Goal: Transaction & Acquisition: Obtain resource

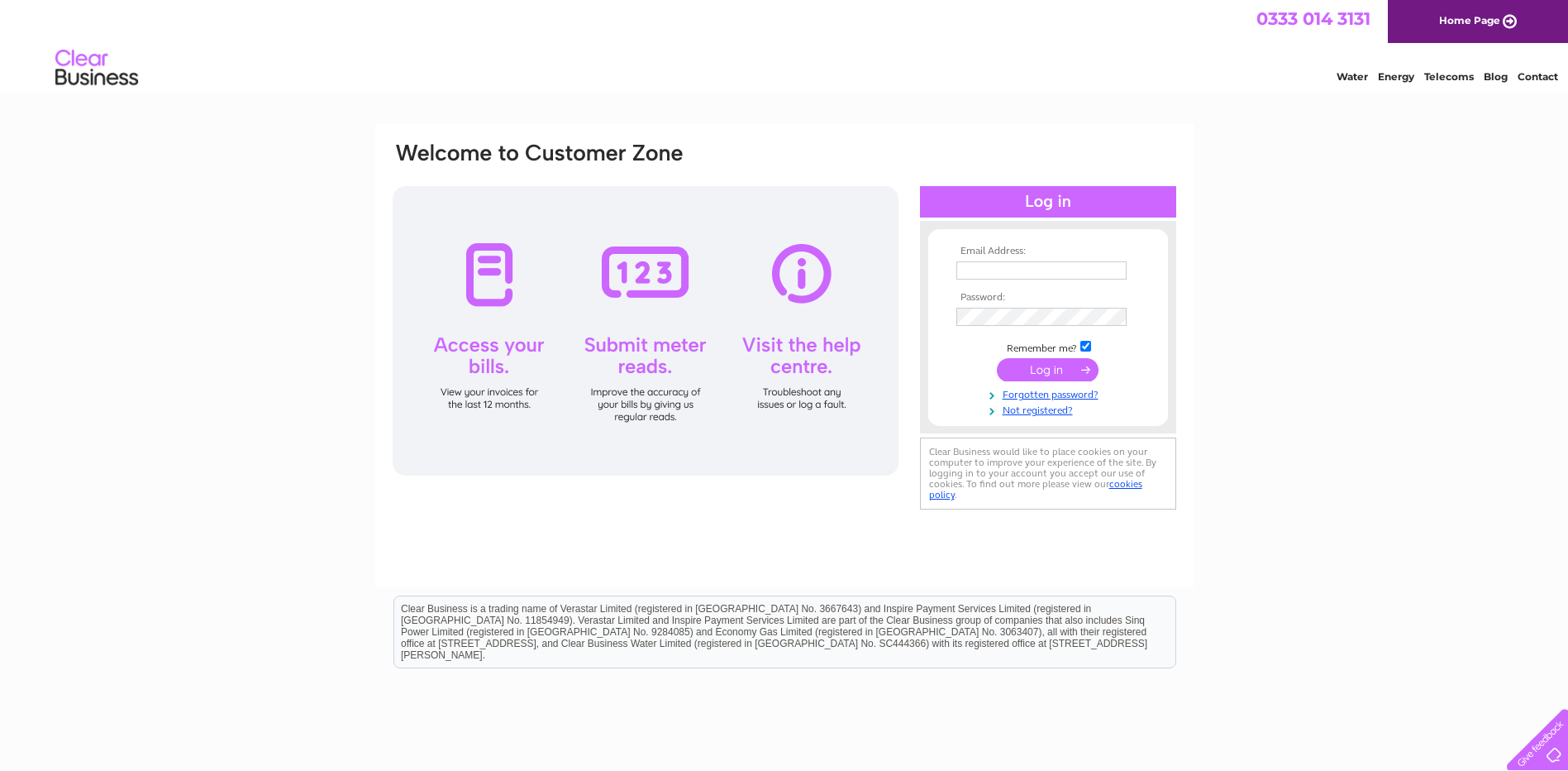
type input "david@universal-interiors.co.uk"
click at [1059, 372] on input "submit" at bounding box center [1047, 370] width 101 height 24
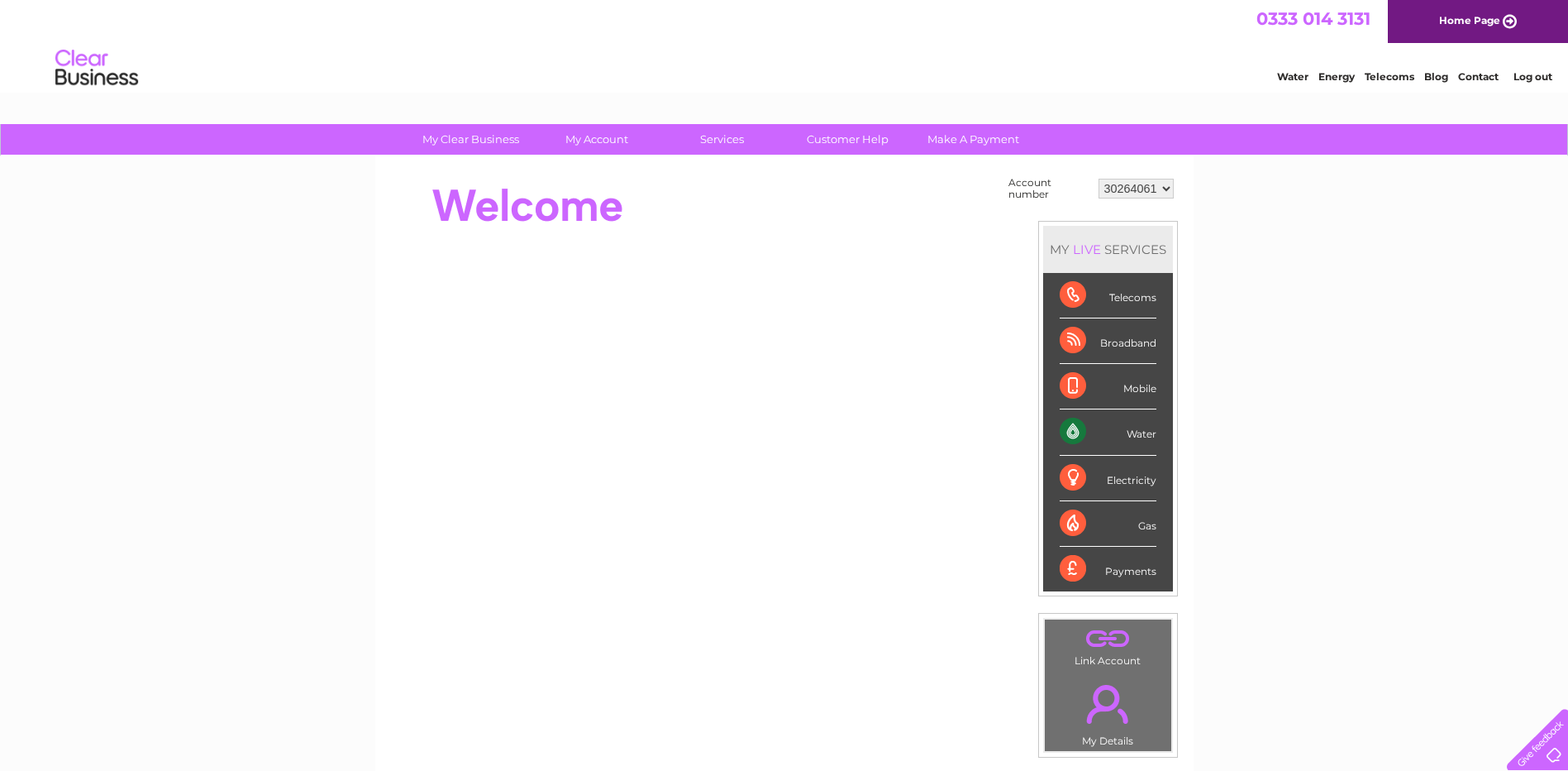
click at [1291, 75] on link "Water" at bounding box center [1292, 76] width 31 height 13
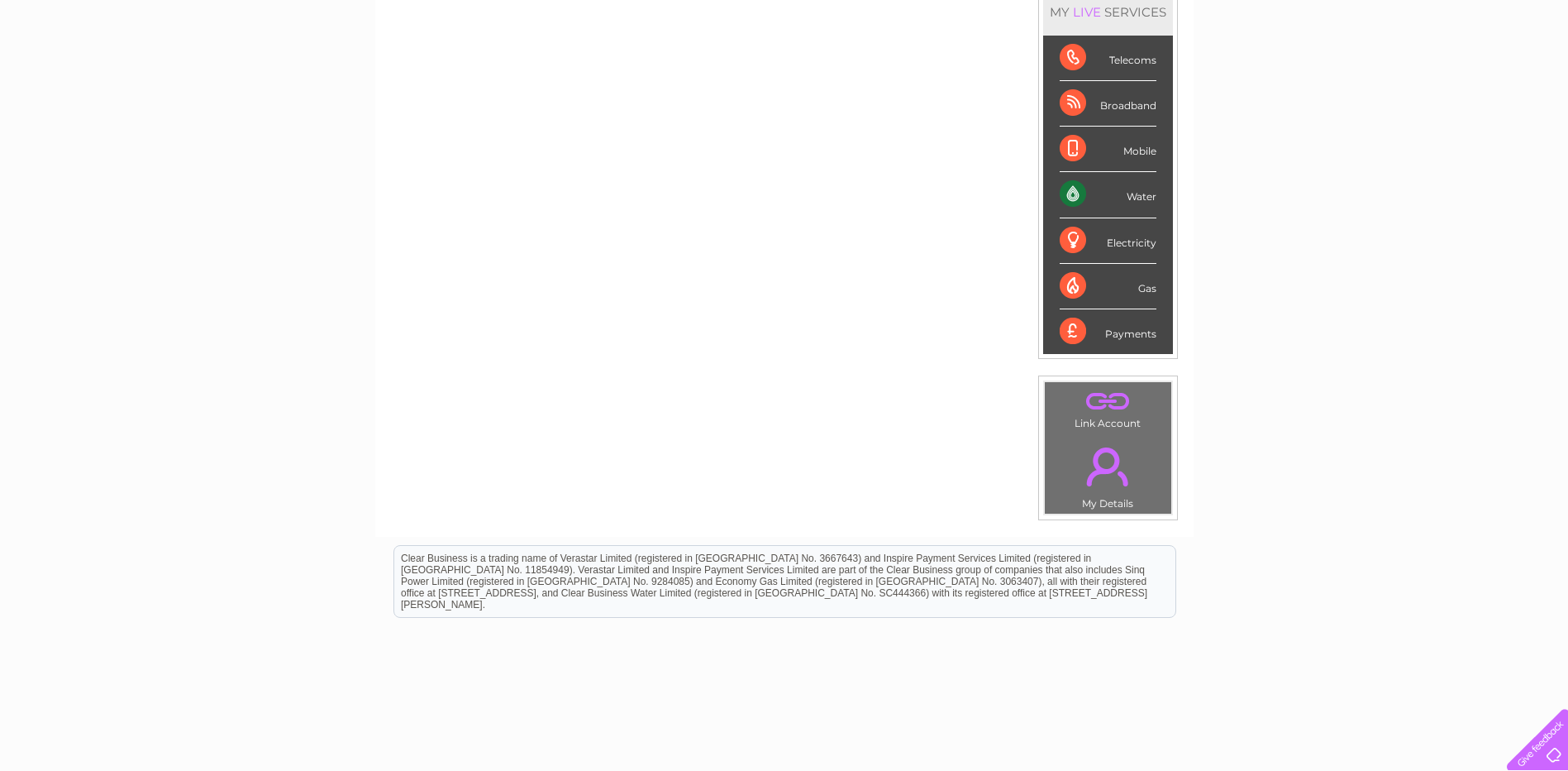
scroll to position [50, 0]
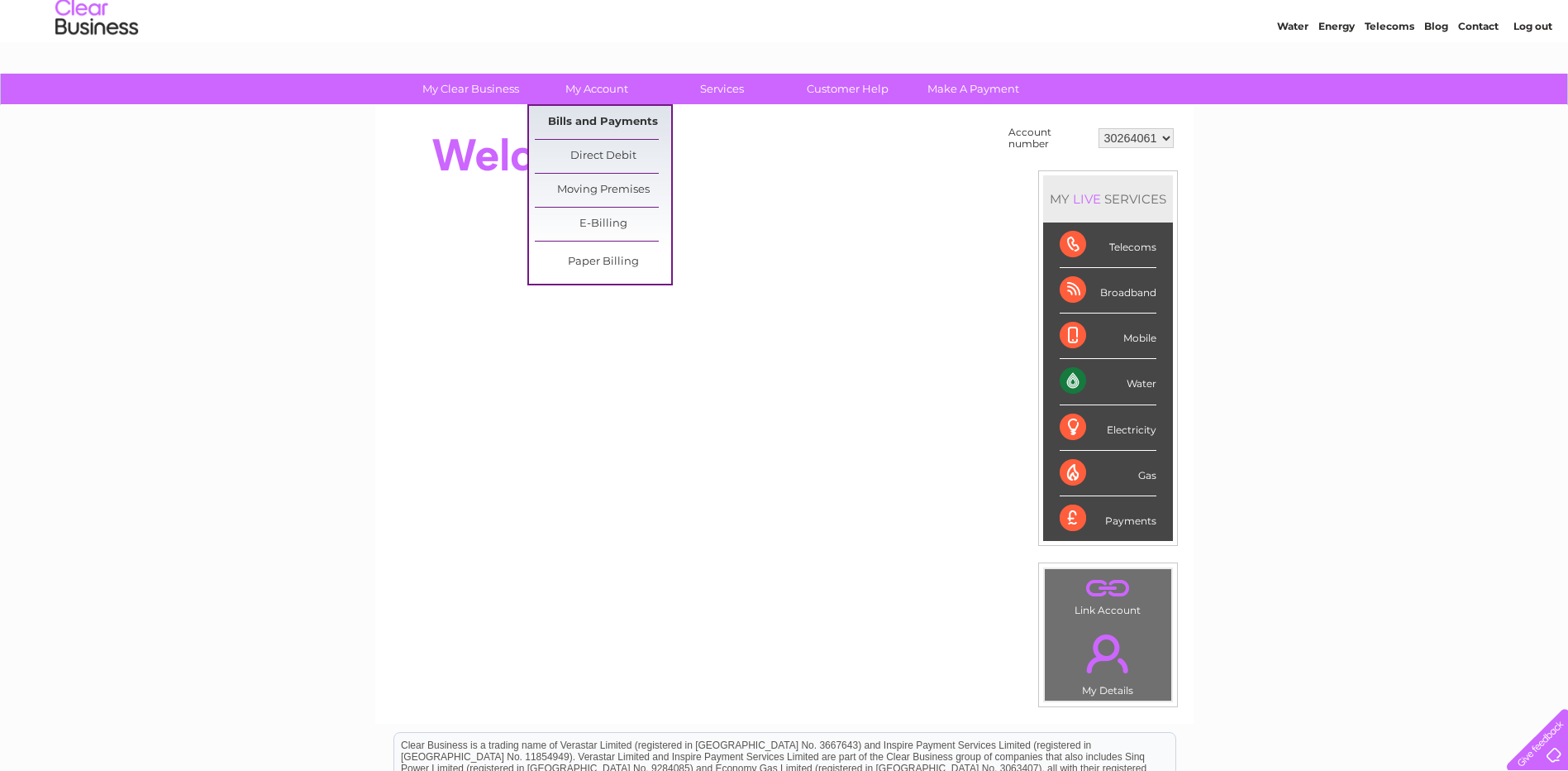
click at [599, 119] on link "Bills and Payments" at bounding box center [602, 122] width 137 height 33
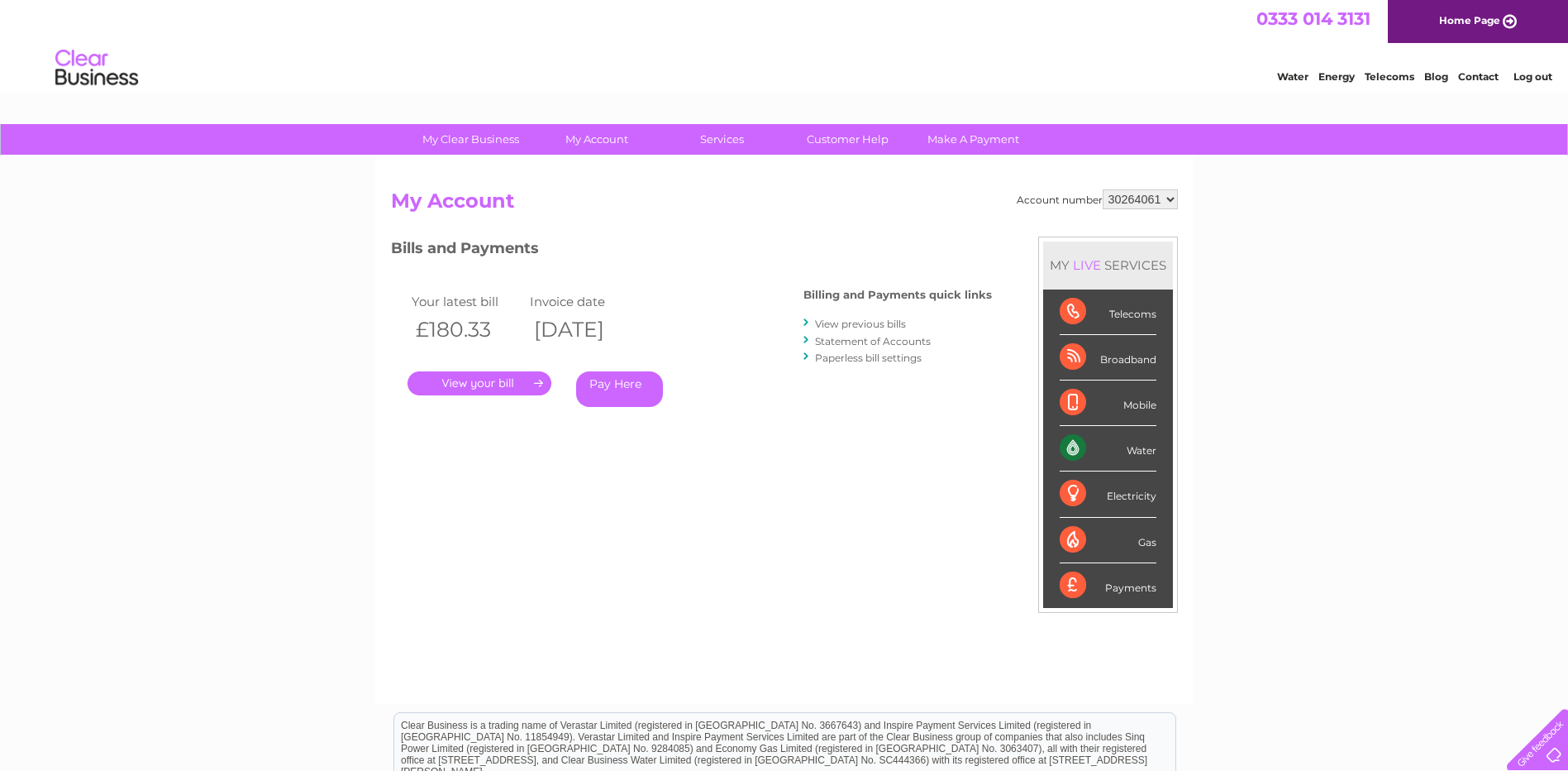
click at [471, 379] on link "." at bounding box center [479, 383] width 144 height 24
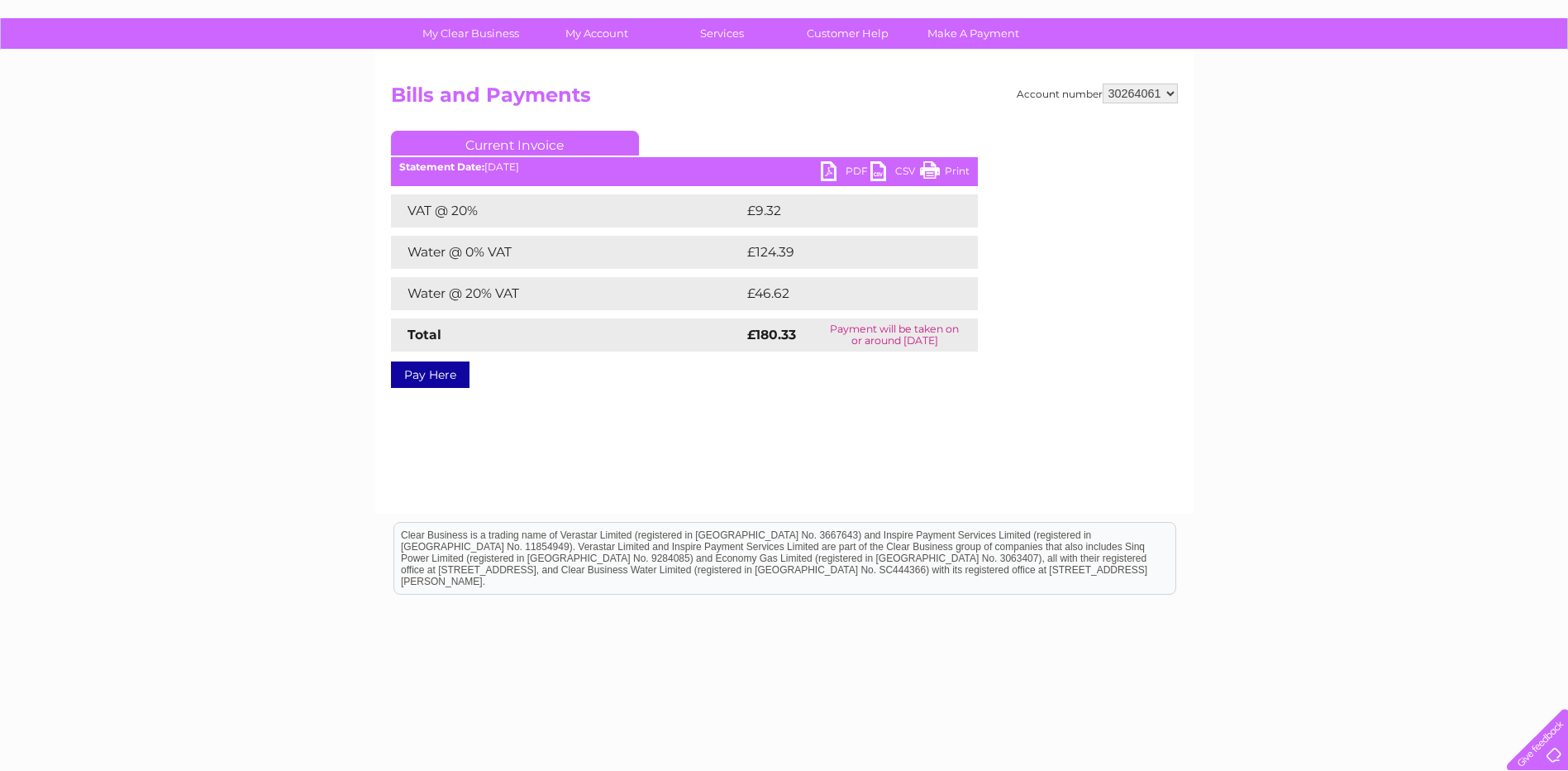
scroll to position [144, 0]
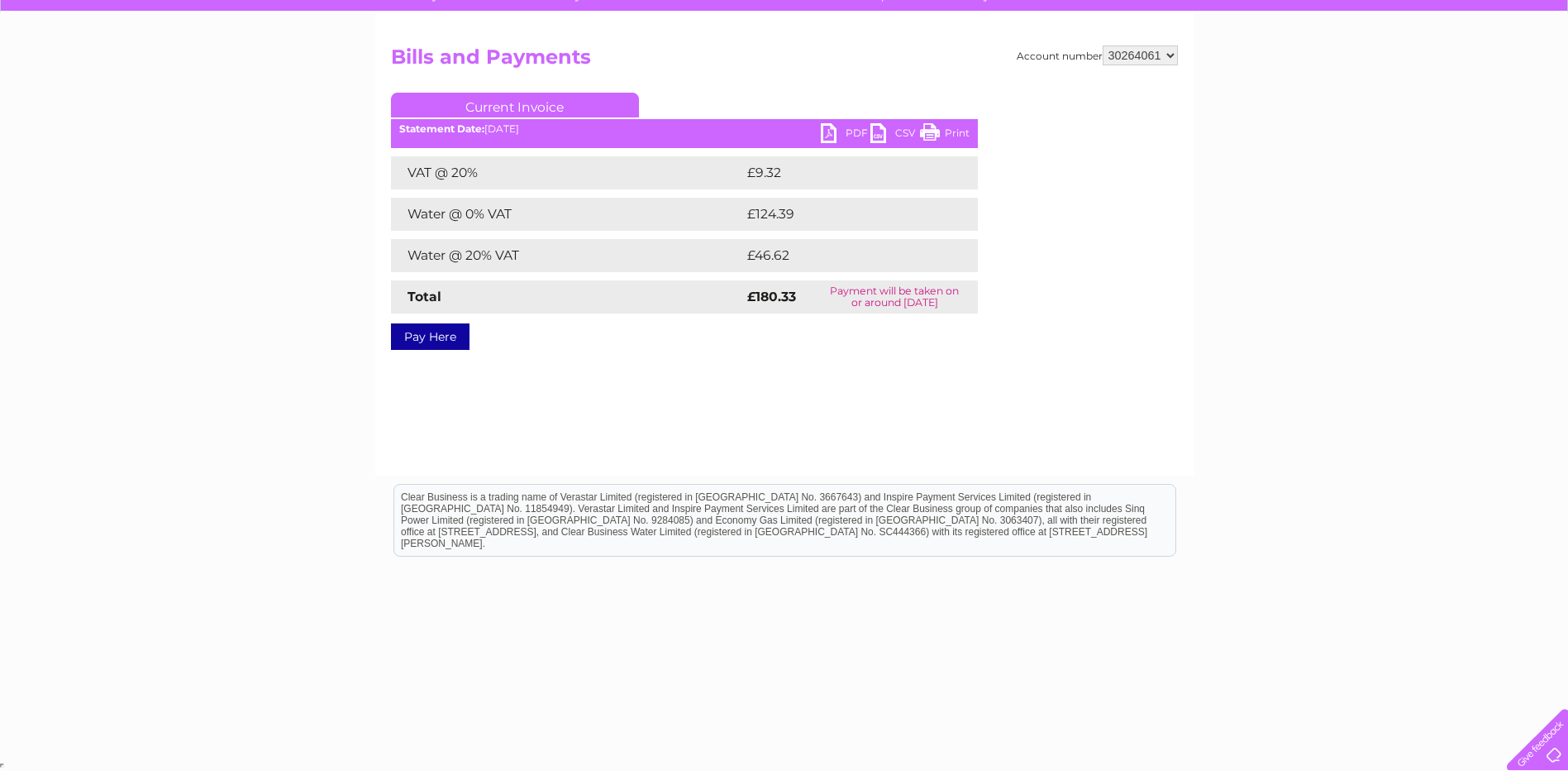
click at [875, 132] on link "CSV" at bounding box center [895, 135] width 49 height 24
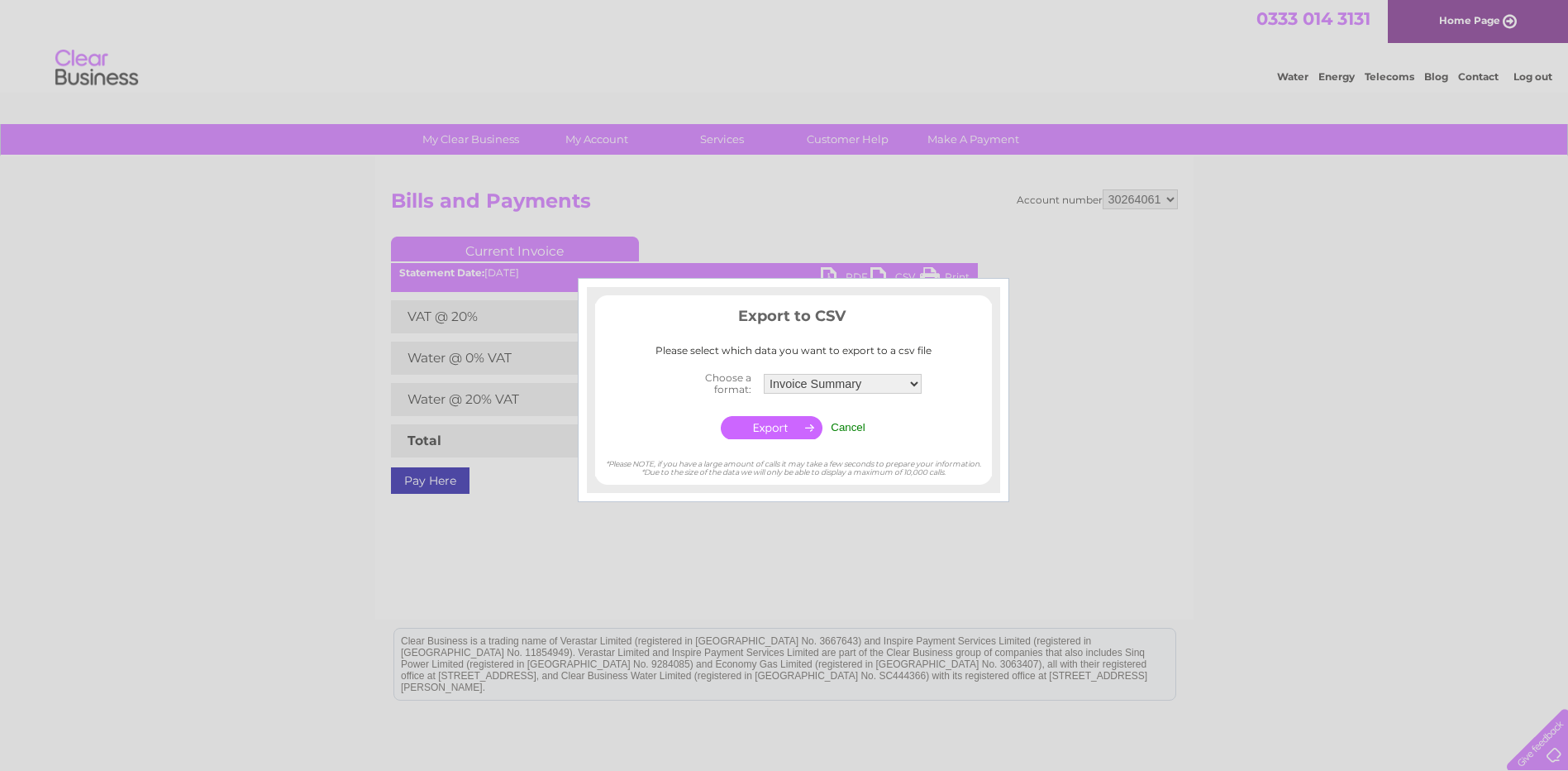
click at [840, 423] on input "Cancel" at bounding box center [847, 426] width 34 height 13
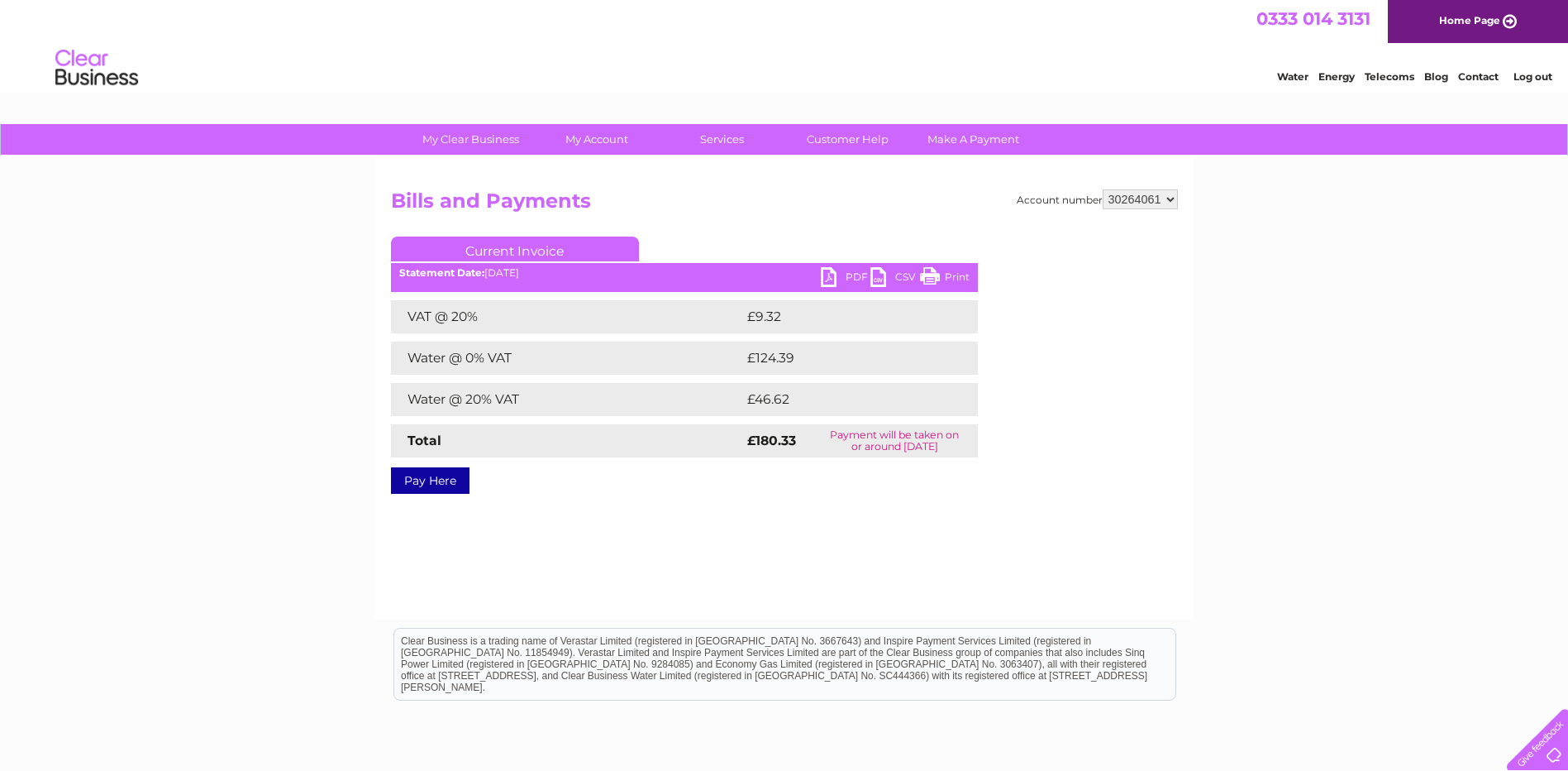
click at [827, 274] on link "PDF" at bounding box center [846, 279] width 49 height 24
